Goal: Book appointment/travel/reservation

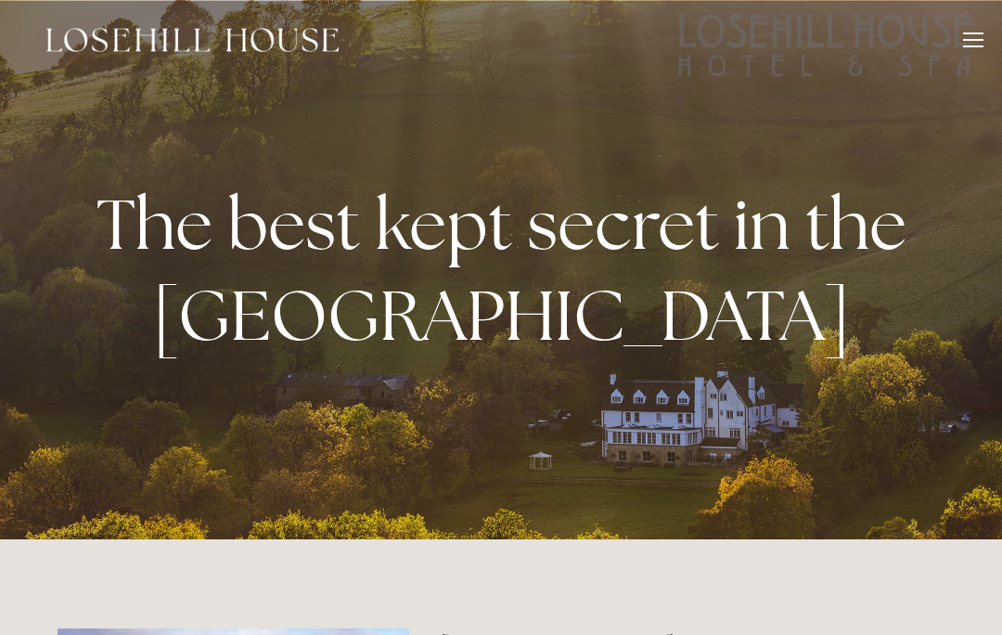
click at [968, 45] on div at bounding box center [973, 42] width 20 height 20
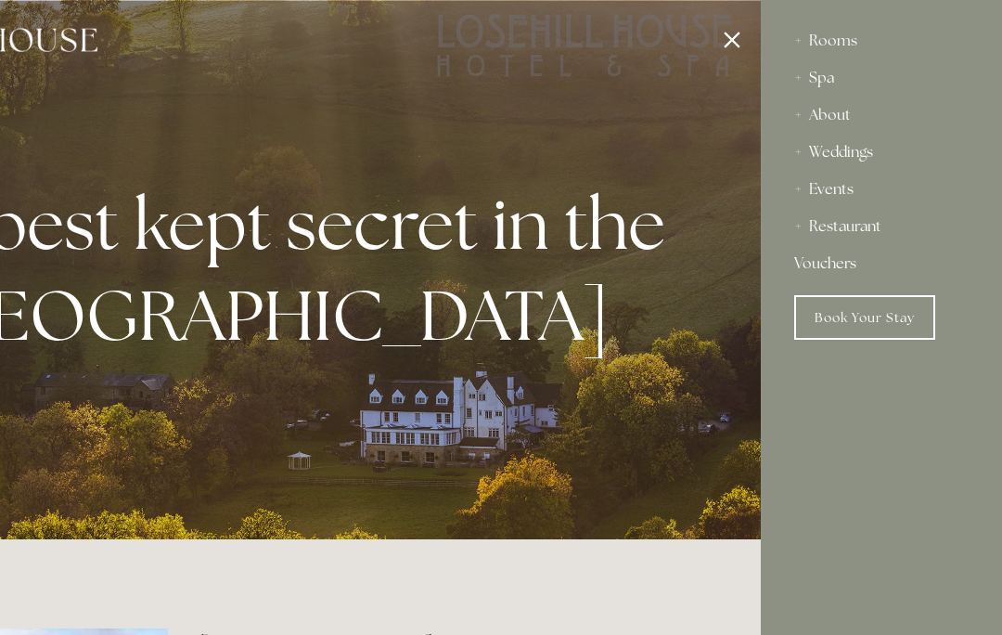
click at [855, 309] on link "Book Your Stay" at bounding box center [865, 317] width 141 height 45
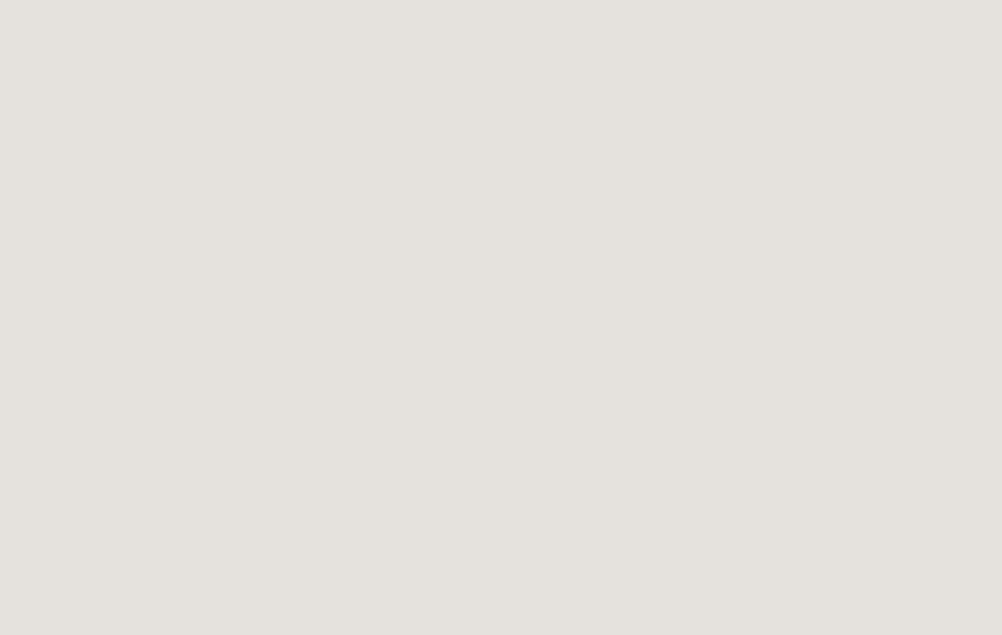
scroll to position [2125, 0]
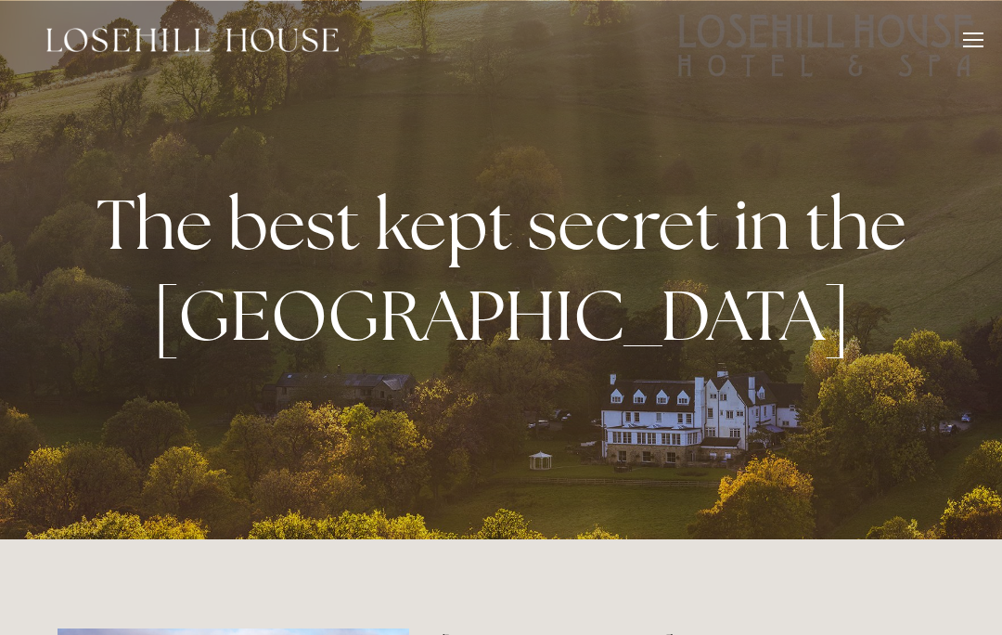
click at [975, 50] on div at bounding box center [973, 42] width 20 height 20
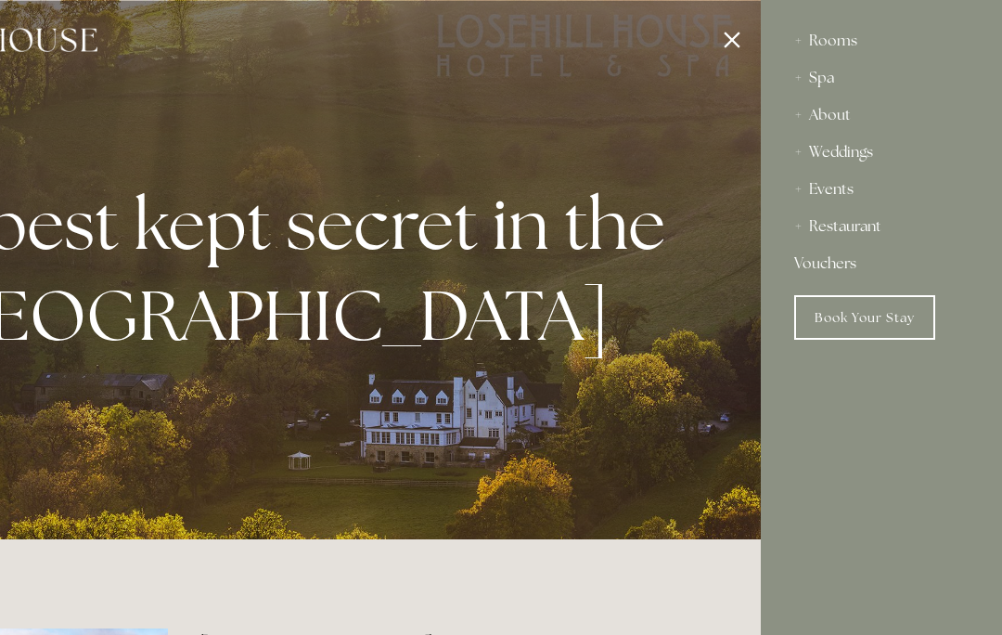
click at [866, 325] on link "Book Your Stay" at bounding box center [865, 317] width 141 height 45
